Goal: Task Accomplishment & Management: Use online tool/utility

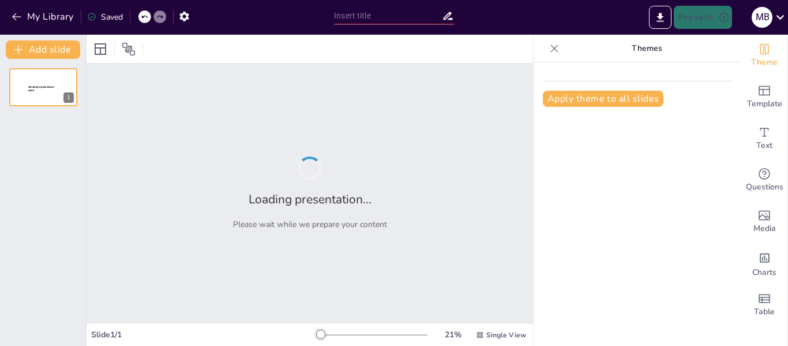
type input "Imported Alianza-Estrategica-entre-Triniti-Transpacific-Alliance-y-[GEOGRAPHIC_…"
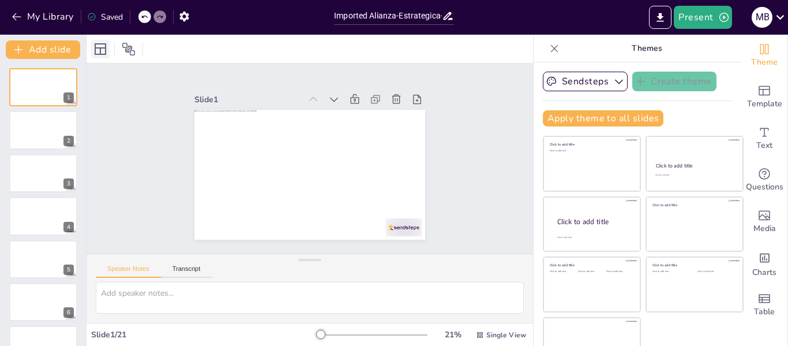
click at [103, 50] on icon at bounding box center [100, 49] width 14 height 14
click at [618, 50] on p "Themes" at bounding box center [647, 49] width 166 height 28
click at [590, 118] on button "Apply theme to all slides" at bounding box center [603, 118] width 121 height 16
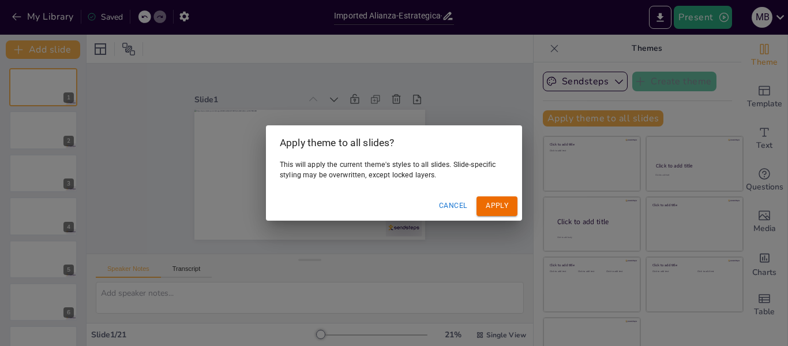
click at [502, 205] on button "Apply" at bounding box center [496, 205] width 41 height 19
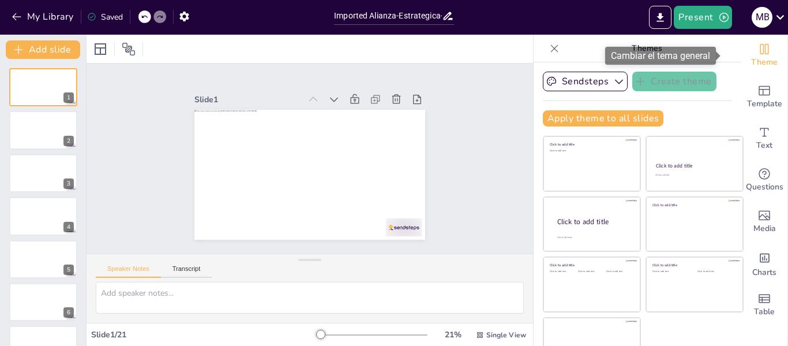
click at [751, 56] on span "Theme" at bounding box center [764, 62] width 27 height 13
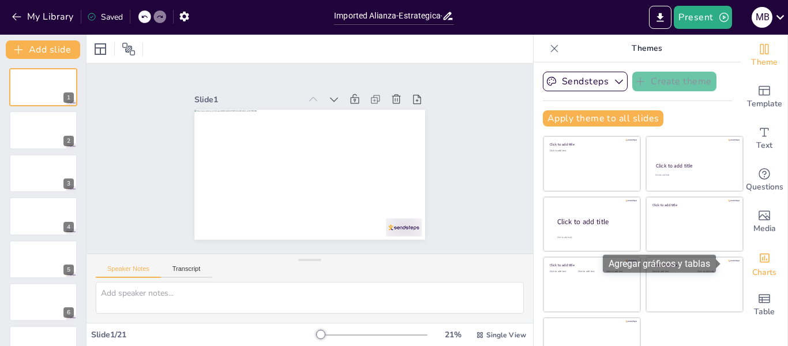
click at [759, 269] on span "Charts" at bounding box center [764, 272] width 24 height 13
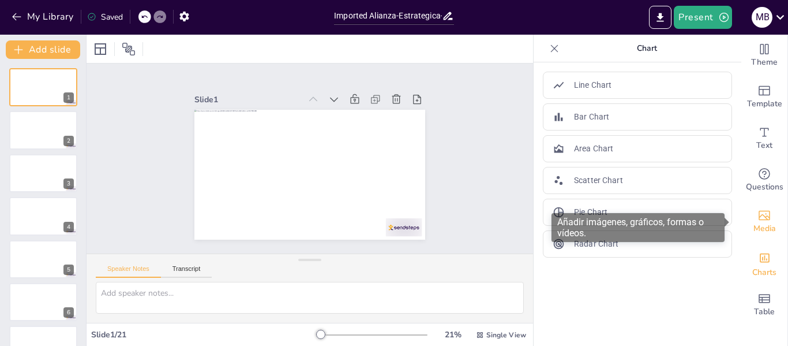
click at [757, 219] on icon "Add images, graphics, shapes or video" at bounding box center [764, 215] width 14 height 14
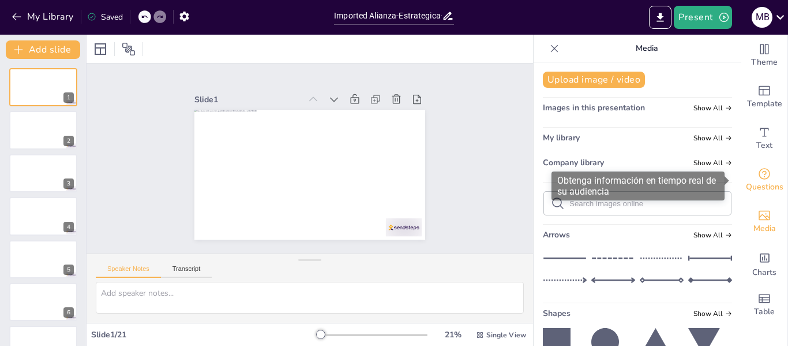
click at [757, 167] on icon "Get real-time input from your audience" at bounding box center [764, 174] width 14 height 14
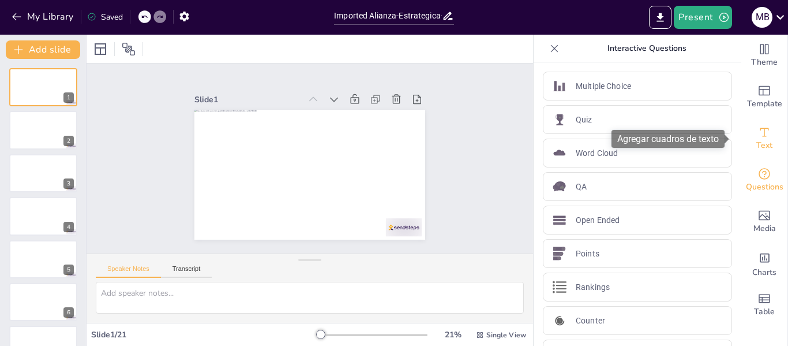
click at [753, 124] on div "Text" at bounding box center [764, 139] width 46 height 42
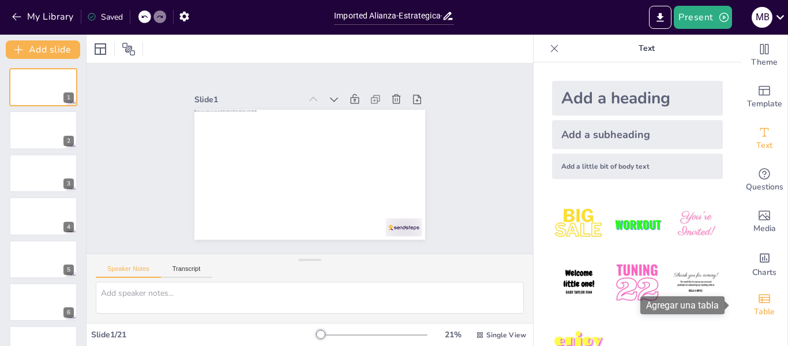
click at [757, 301] on icon "Add a table" at bounding box center [764, 298] width 14 height 14
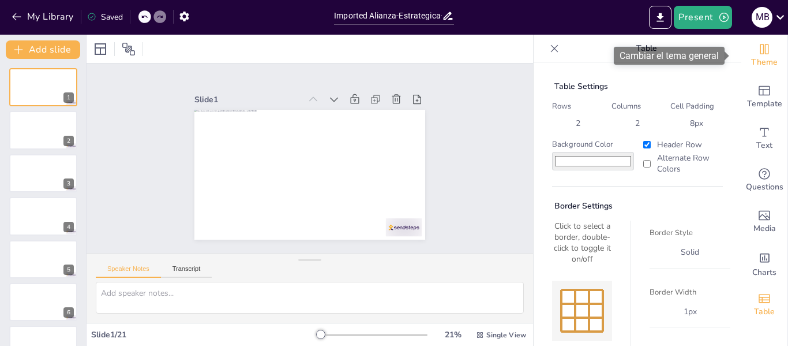
click at [760, 49] on icon "Change the overall theme" at bounding box center [764, 49] width 9 height 10
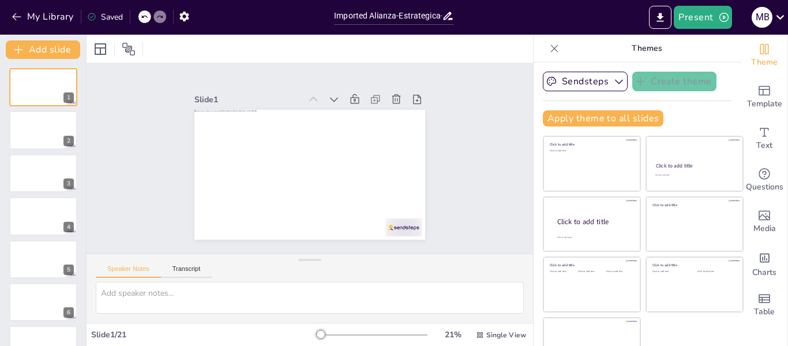
scroll to position [27, 0]
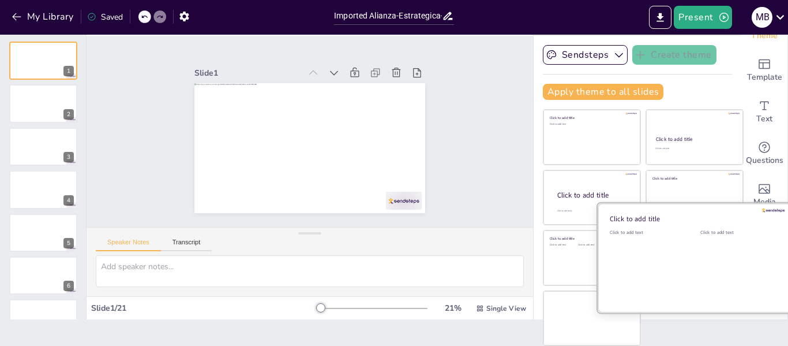
click at [700, 235] on div "Click to add text" at bounding box center [736, 232] width 73 height 6
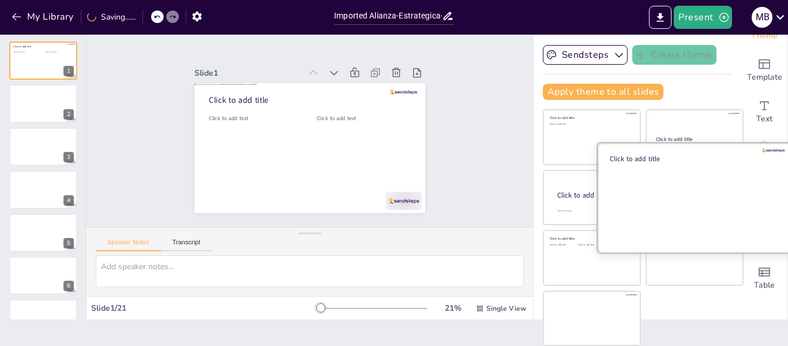
click at [676, 183] on div at bounding box center [695, 196] width 194 height 109
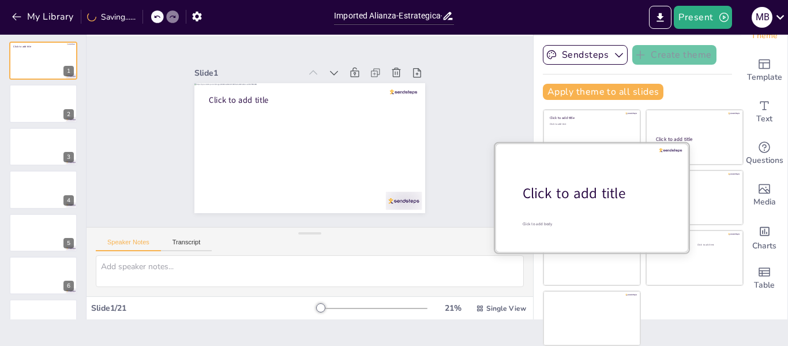
click at [560, 189] on div "Click to add title" at bounding box center [596, 193] width 147 height 20
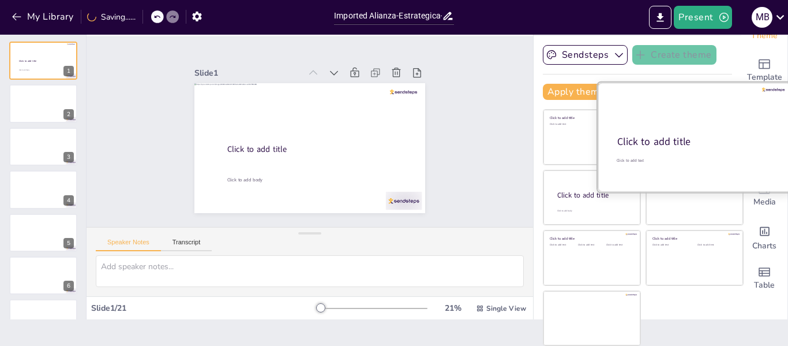
click at [673, 140] on div "Click to add title" at bounding box center [693, 142] width 153 height 14
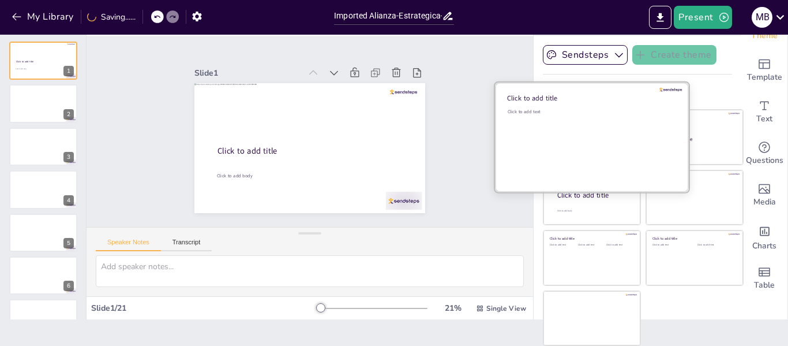
click at [567, 137] on div "Click to add text" at bounding box center [590, 144] width 165 height 72
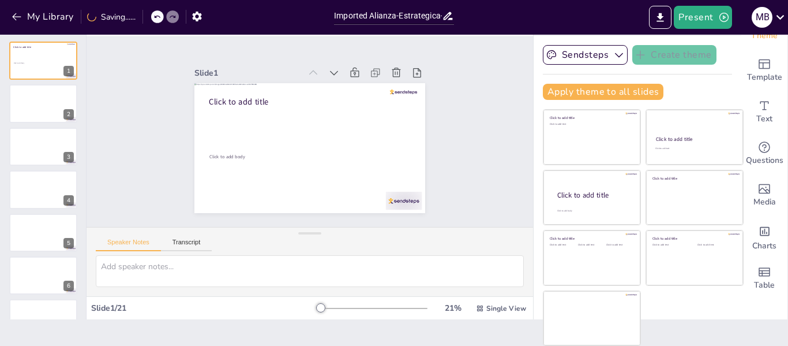
click at [693, 74] on div "Sendsteps Create theme Apply theme to all slides Click to add title Click to ad…" at bounding box center [637, 77] width 189 height 64
click at [613, 58] on icon "button" at bounding box center [619, 55] width 12 height 12
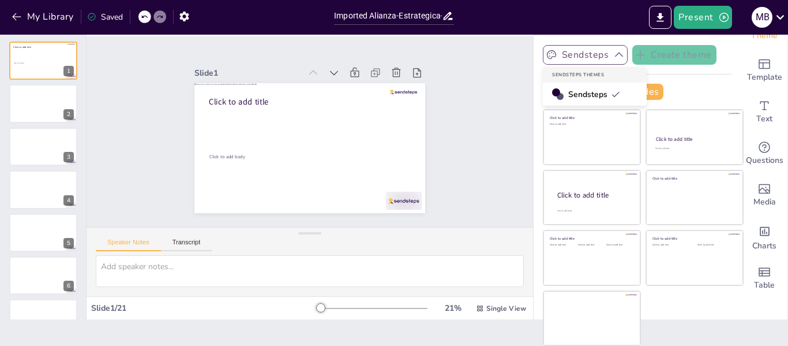
click at [570, 74] on div "Sendsteps Themes" at bounding box center [595, 75] width 104 height 16
click at [575, 94] on span "Sendsteps" at bounding box center [594, 94] width 52 height 11
click at [193, 245] on button "Transcript" at bounding box center [186, 244] width 51 height 13
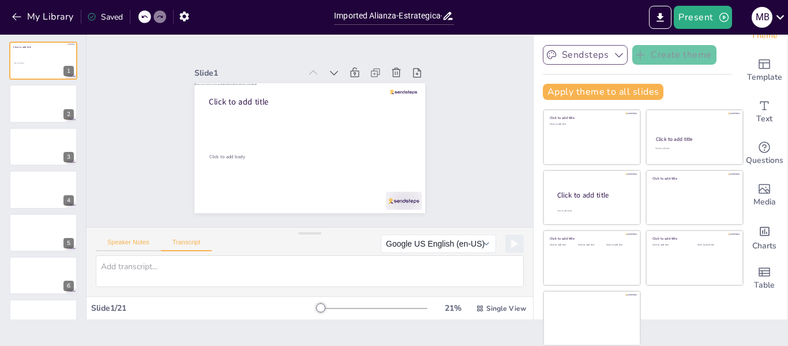
click at [132, 245] on button "Speaker Notes" at bounding box center [128, 244] width 65 height 13
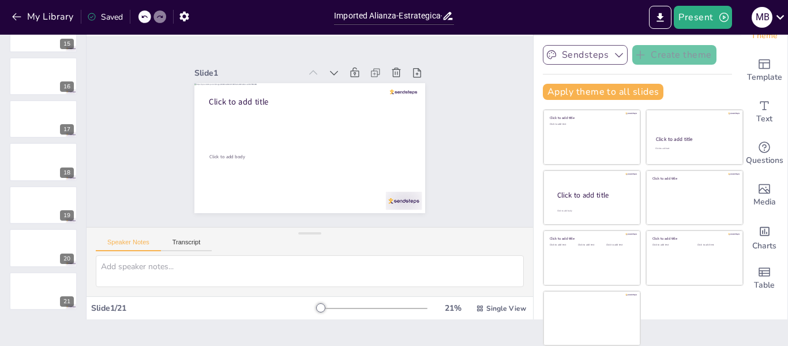
scroll to position [0, 0]
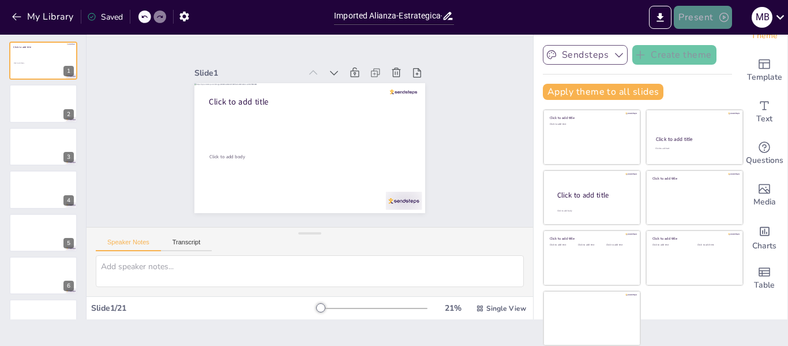
click at [711, 22] on button "Present" at bounding box center [703, 17] width 58 height 23
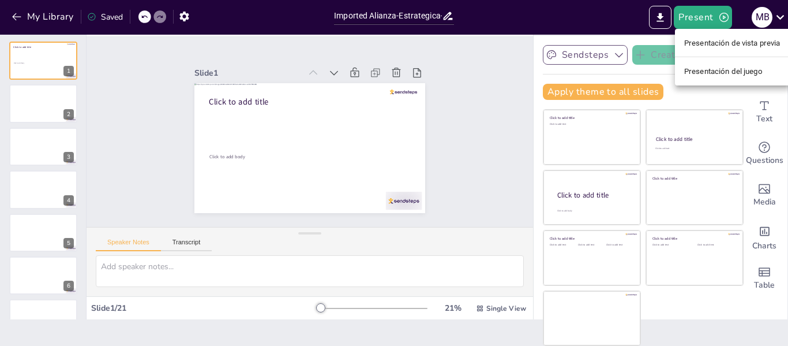
click at [515, 6] on div at bounding box center [394, 173] width 788 height 346
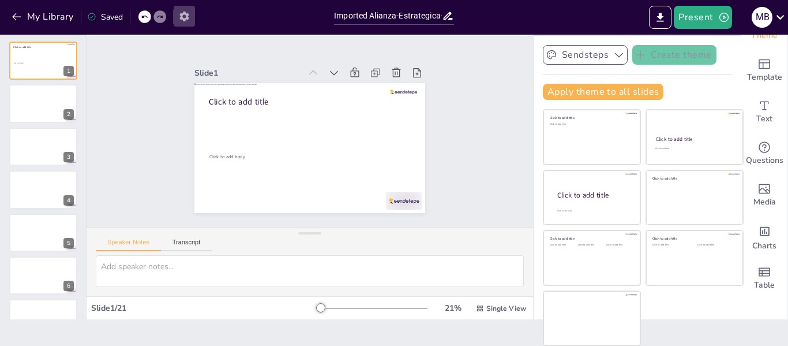
click at [178, 17] on button "button" at bounding box center [184, 16] width 21 height 21
click at [186, 17] on icon "button" at bounding box center [184, 16] width 12 height 12
